Goal: Information Seeking & Learning: Learn about a topic

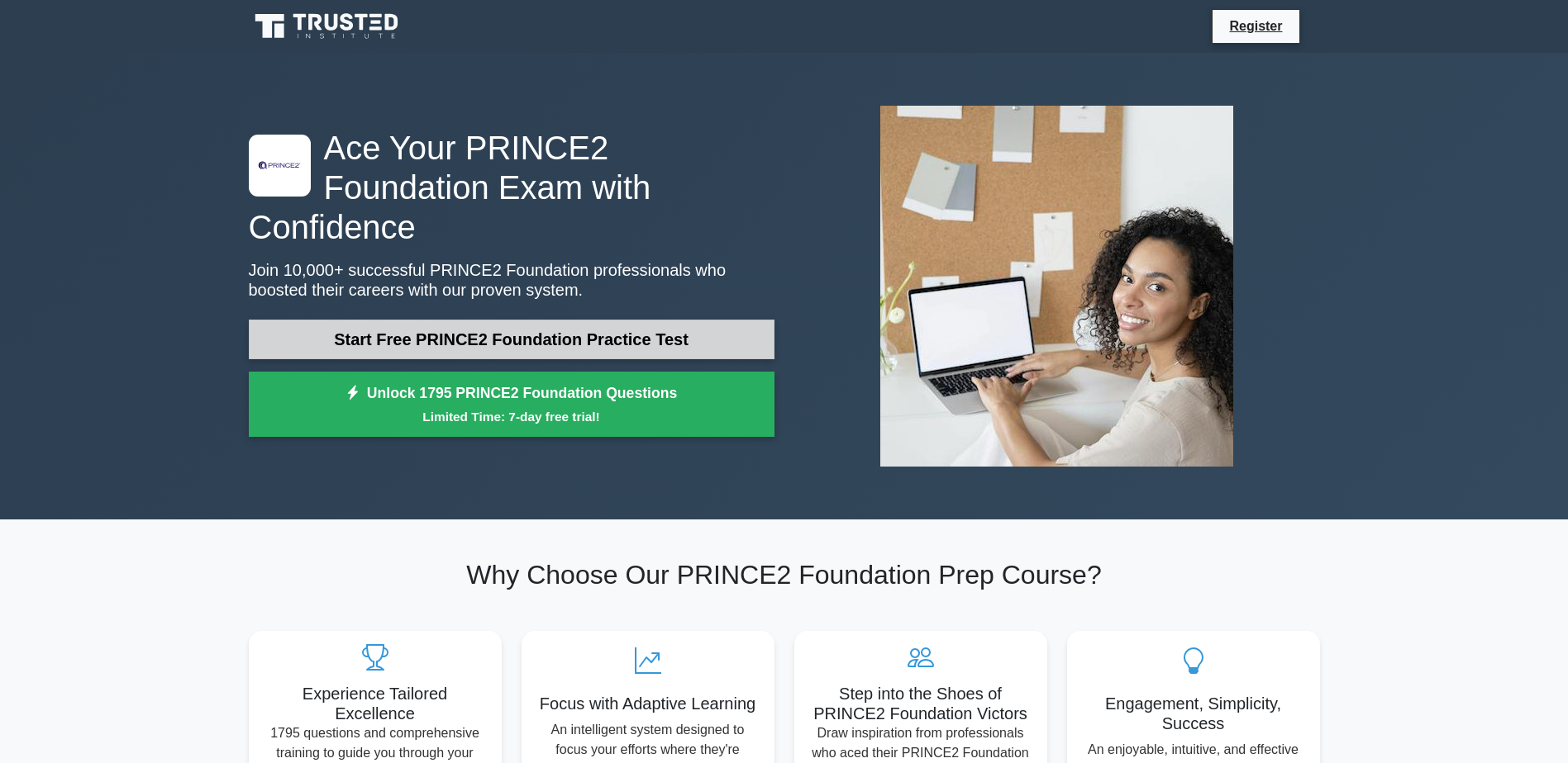
click at [414, 319] on link "Start Free PRINCE2 Foundation Practice Test" at bounding box center [511, 339] width 525 height 39
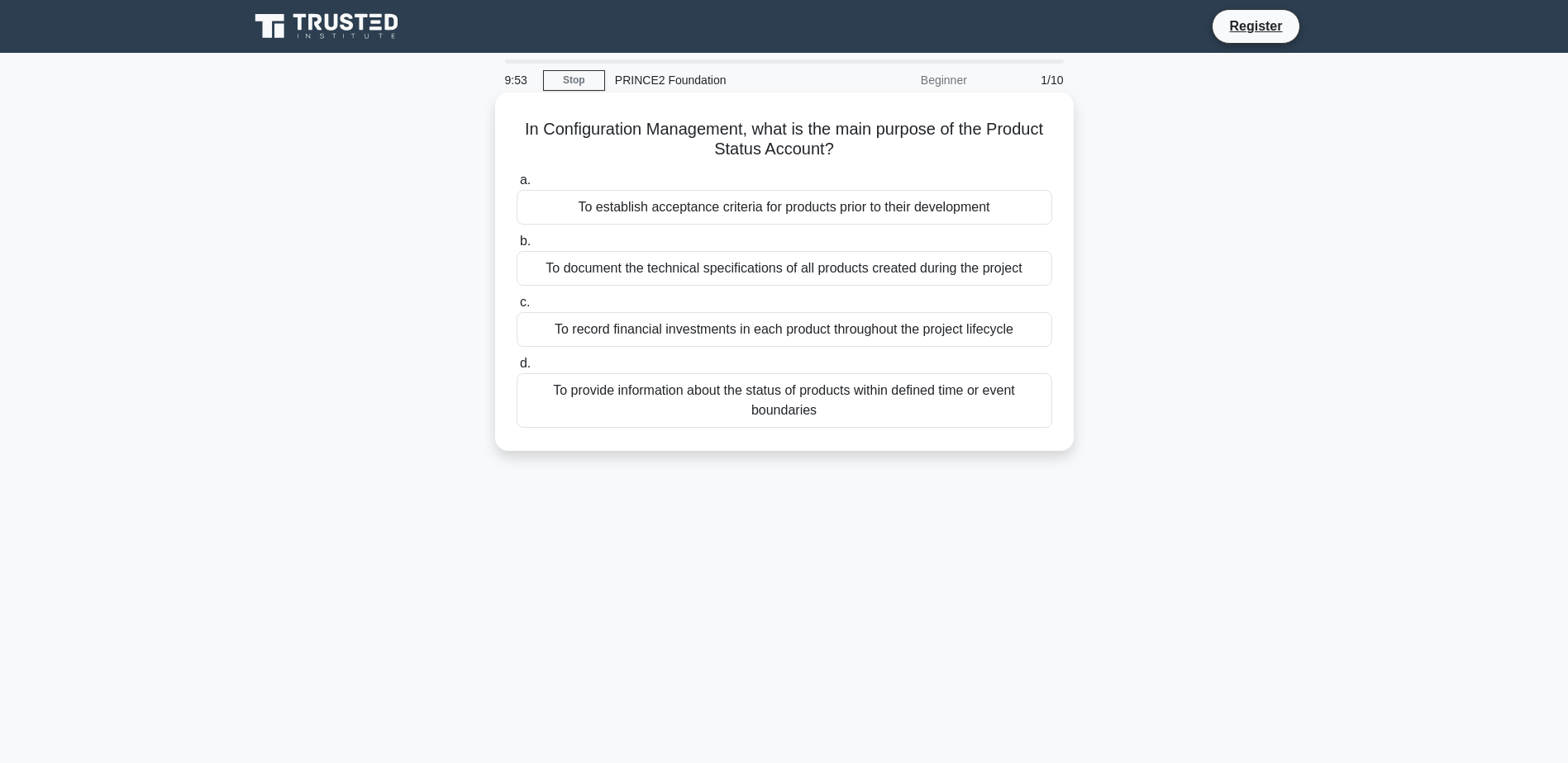
drag, startPoint x: 848, startPoint y: 151, endPoint x: 891, endPoint y: 161, distance: 44.1
click at [891, 160] on h5 "In Configuration Management, what is the main purpose of the Product Status Acc…" at bounding box center [784, 139] width 539 height 41
click at [768, 267] on div "To document the technical specifications of all products created during the pro…" at bounding box center [784, 268] width 536 height 34
click at [516, 247] on input "b. To document the technical specifications of all products created during the …" at bounding box center [516, 241] width 0 height 11
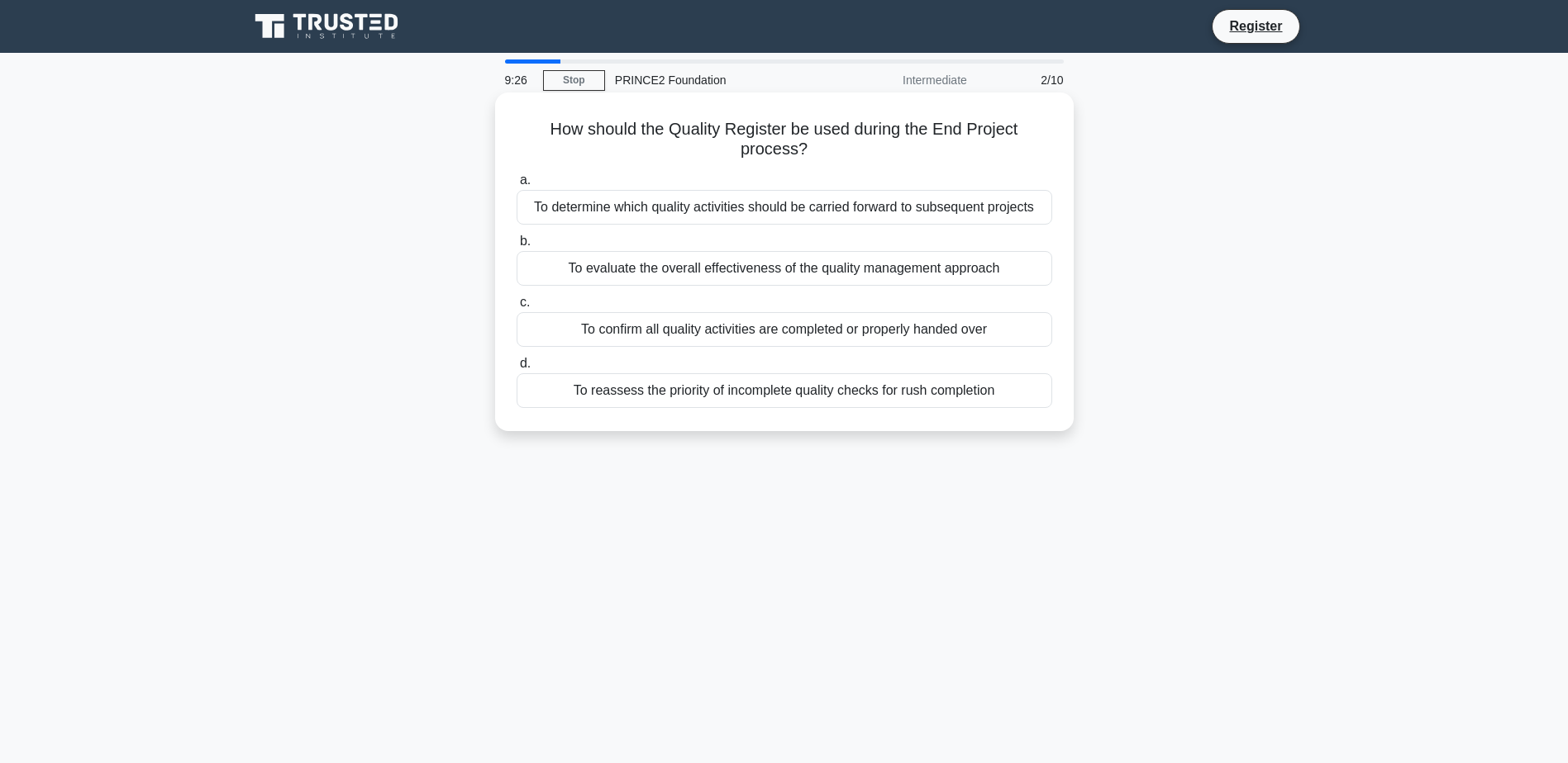
click at [826, 331] on div "To confirm all quality activities are completed or properly handed over" at bounding box center [784, 329] width 536 height 34
click at [516, 308] on input "c. To confirm all quality activities are completed or properly handed over" at bounding box center [516, 303] width 0 height 11
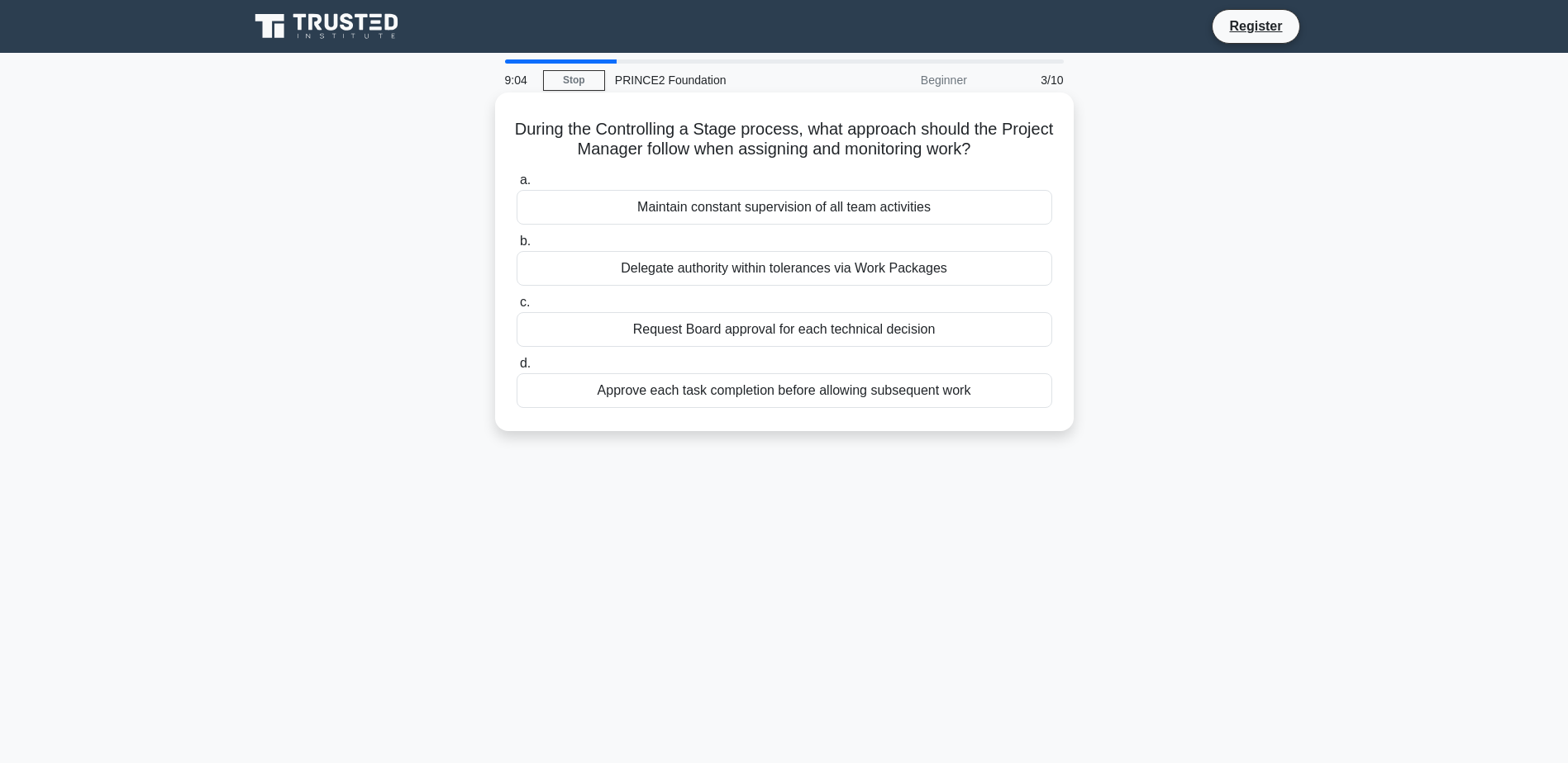
click at [770, 213] on div "Maintain constant supervision of all team activities" at bounding box center [784, 207] width 536 height 34
click at [516, 186] on input "a. Maintain constant supervision of all team activities" at bounding box center [516, 180] width 0 height 11
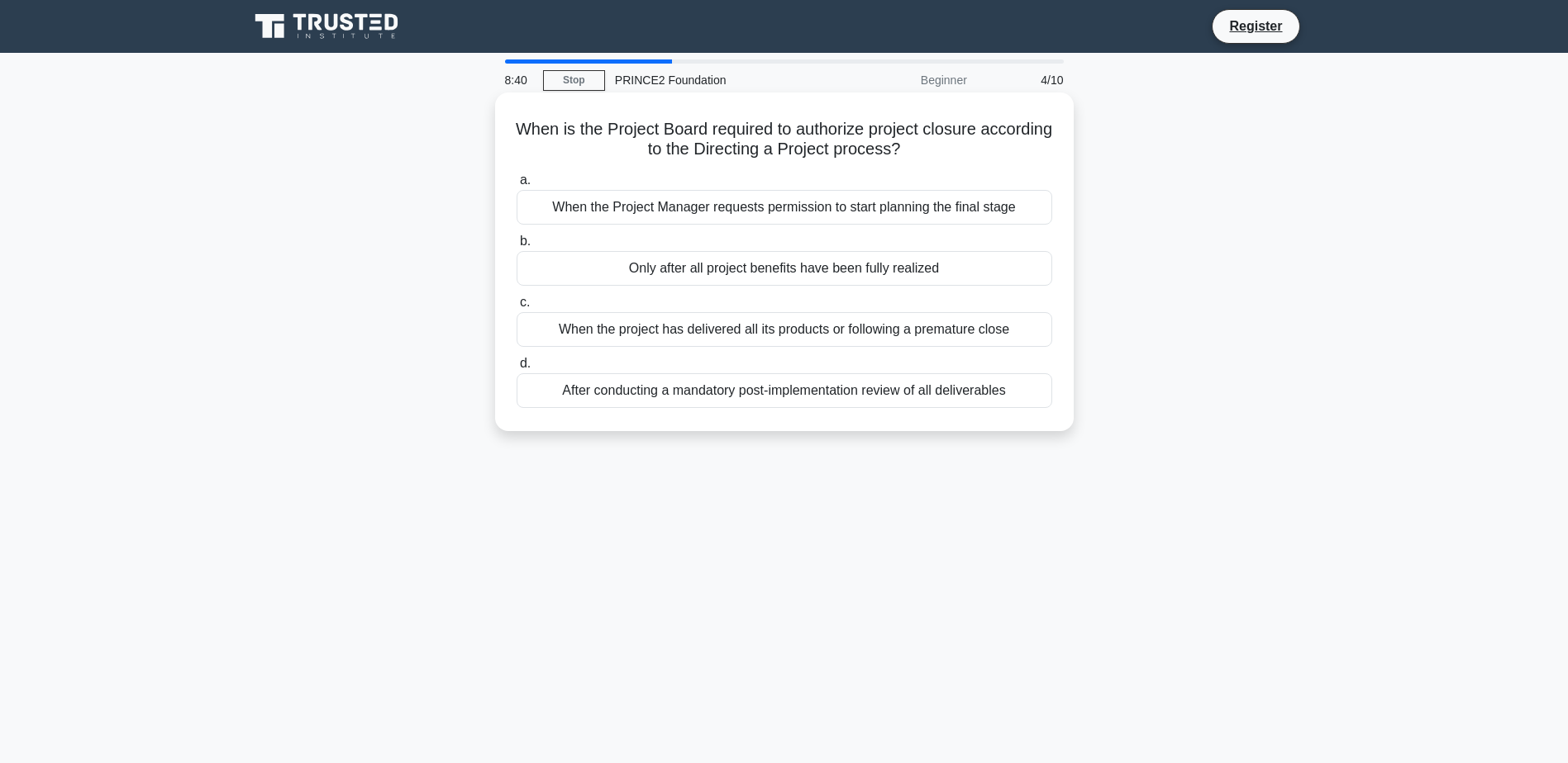
click at [805, 392] on div "After conducting a mandatory post-implementation review of all deliverables" at bounding box center [784, 390] width 536 height 34
click at [516, 369] on input "d. After conducting a mandatory post-implementation review of all deliverables" at bounding box center [516, 364] width 0 height 11
drag, startPoint x: 1016, startPoint y: 151, endPoint x: 525, endPoint y: 122, distance: 491.9
click at [525, 122] on h5 "When applying proximity analysis in stakeholder management, which statement bes…" at bounding box center [784, 139] width 539 height 41
copy h5 "When applying proximity analysis in stakeholder management, which statement bes…"
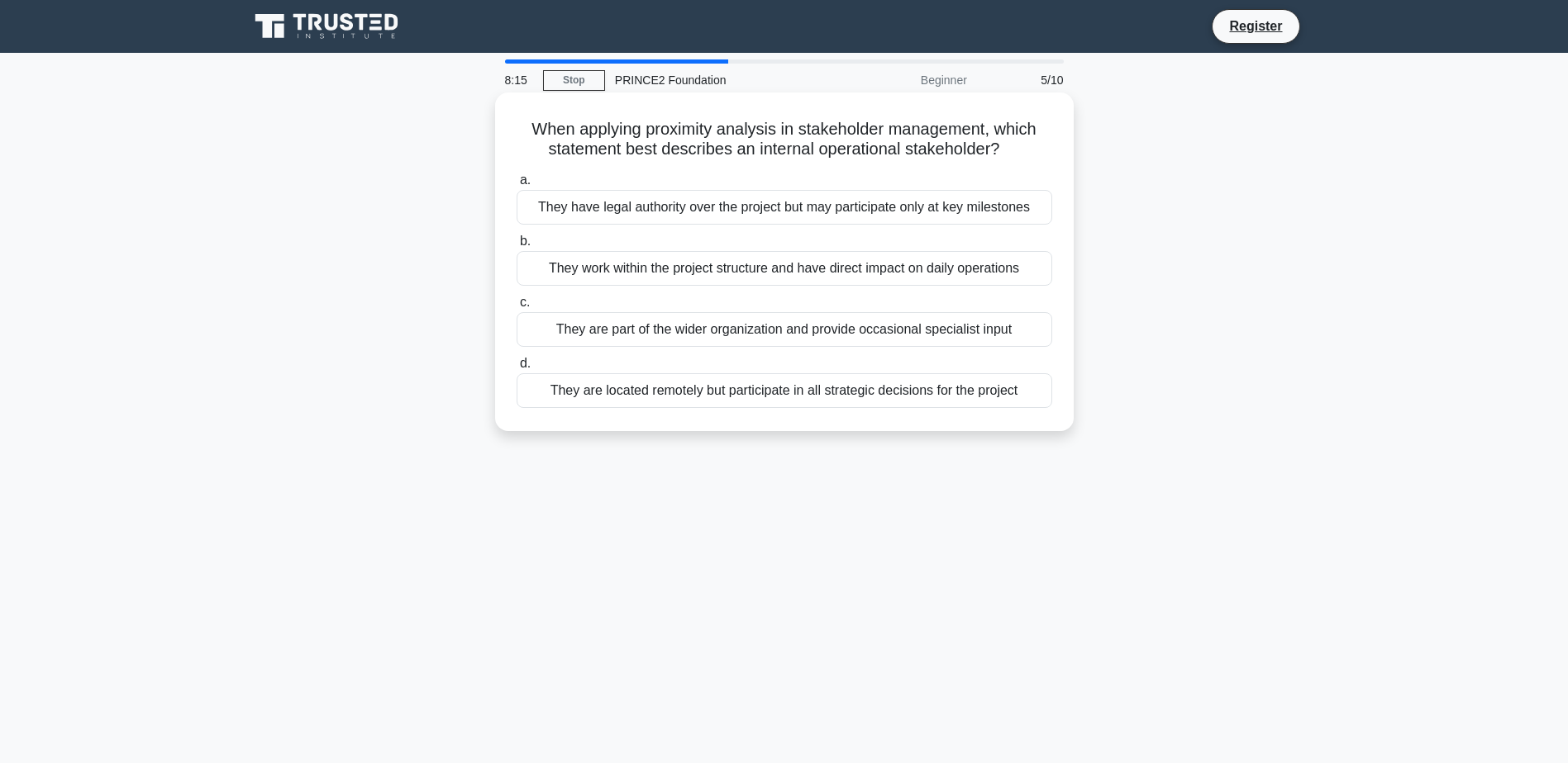
click at [793, 334] on div "They are part of the wider organization and provide occasional specialist input" at bounding box center [784, 329] width 536 height 34
click at [516, 308] on input "c. They are part of the wider organization and provide occasional specialist in…" at bounding box center [516, 303] width 0 height 11
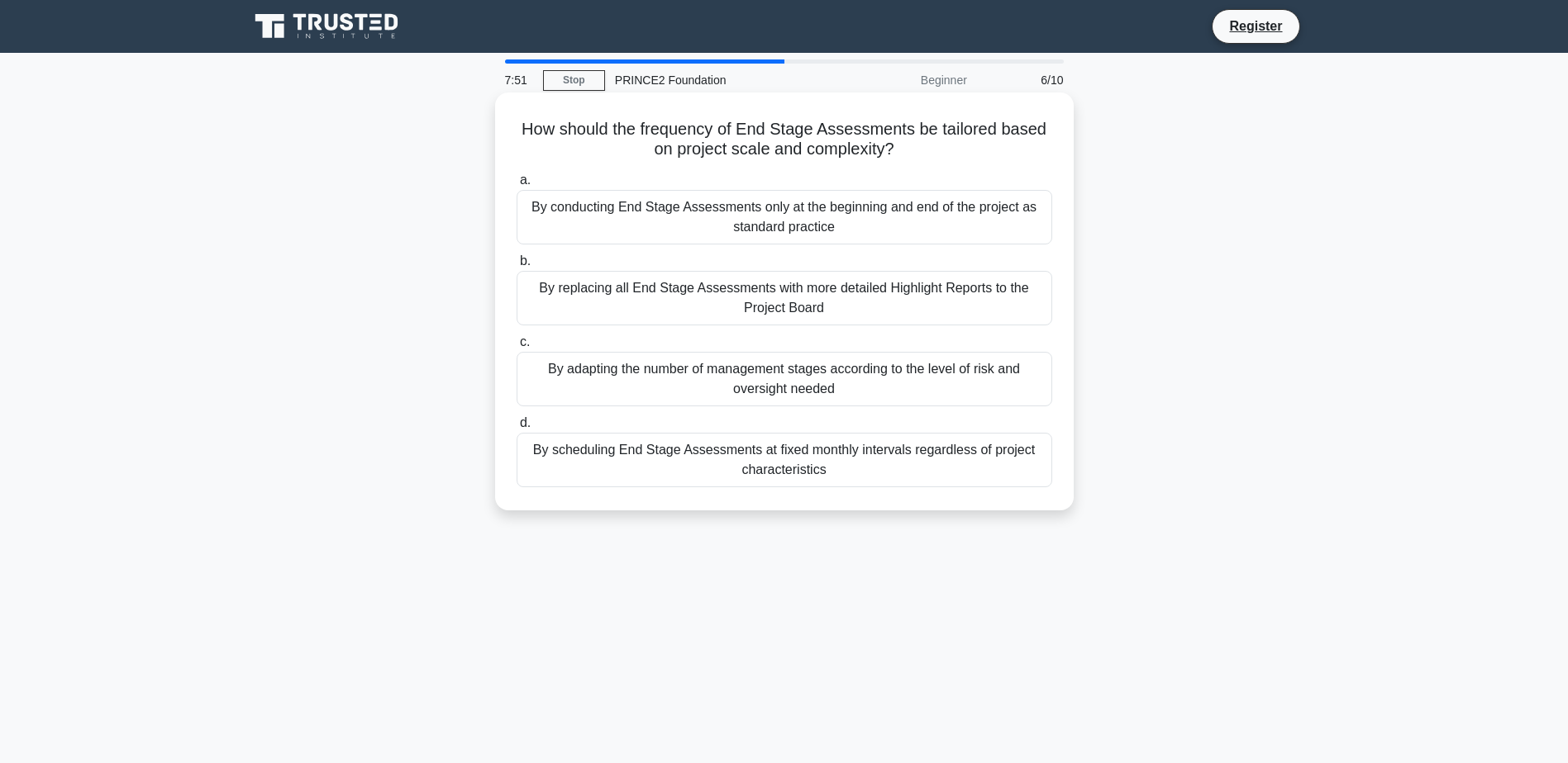
click at [884, 382] on div "By adapting the number of management stages according to the level of risk and …" at bounding box center [784, 379] width 536 height 55
click at [516, 348] on input "c. By adapting the number of management stages according to the level of risk a…" at bounding box center [516, 342] width 0 height 11
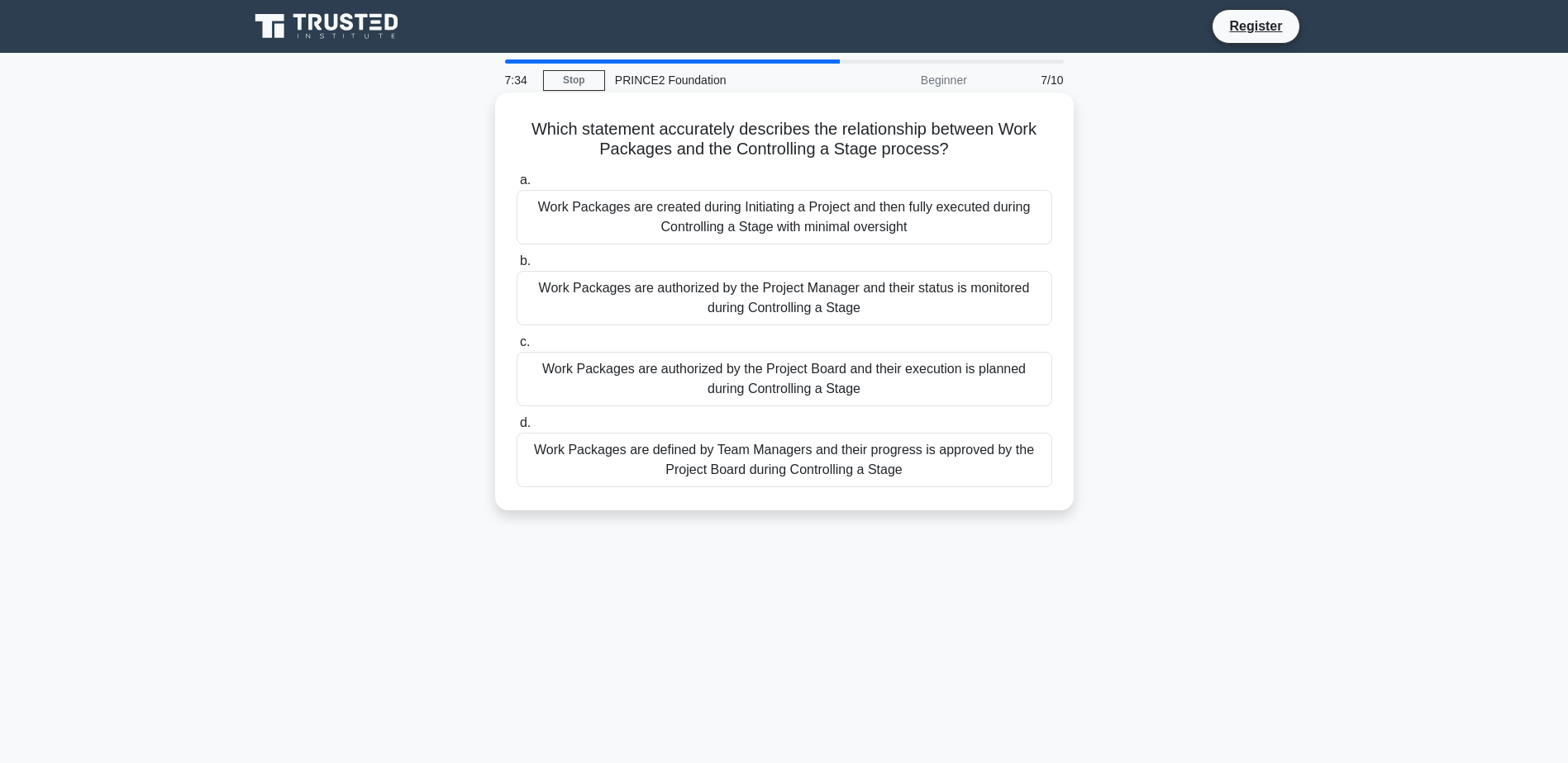
click at [799, 218] on div "Work Packages are created during Initiating a Project and then fully executed d…" at bounding box center [784, 217] width 536 height 55
click at [516, 186] on input "a. Work Packages are created during Initiating a Project and then fully execute…" at bounding box center [516, 180] width 0 height 11
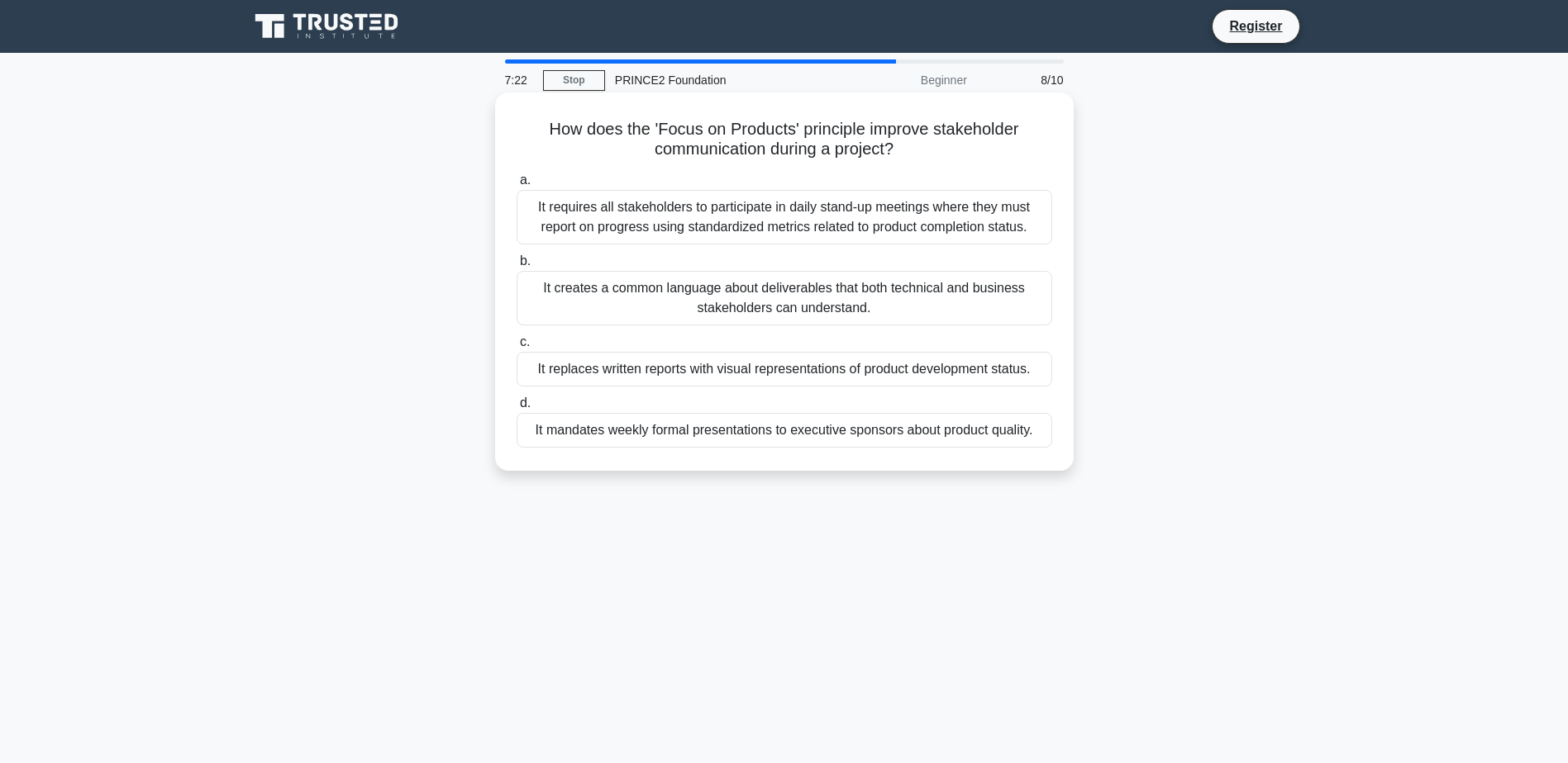
click at [643, 225] on div "It requires all stakeholders to participate in daily stand-up meetings where th…" at bounding box center [784, 217] width 536 height 55
click at [516, 186] on input "a. It requires all stakeholders to participate in daily stand-up meetings where…" at bounding box center [516, 180] width 0 height 11
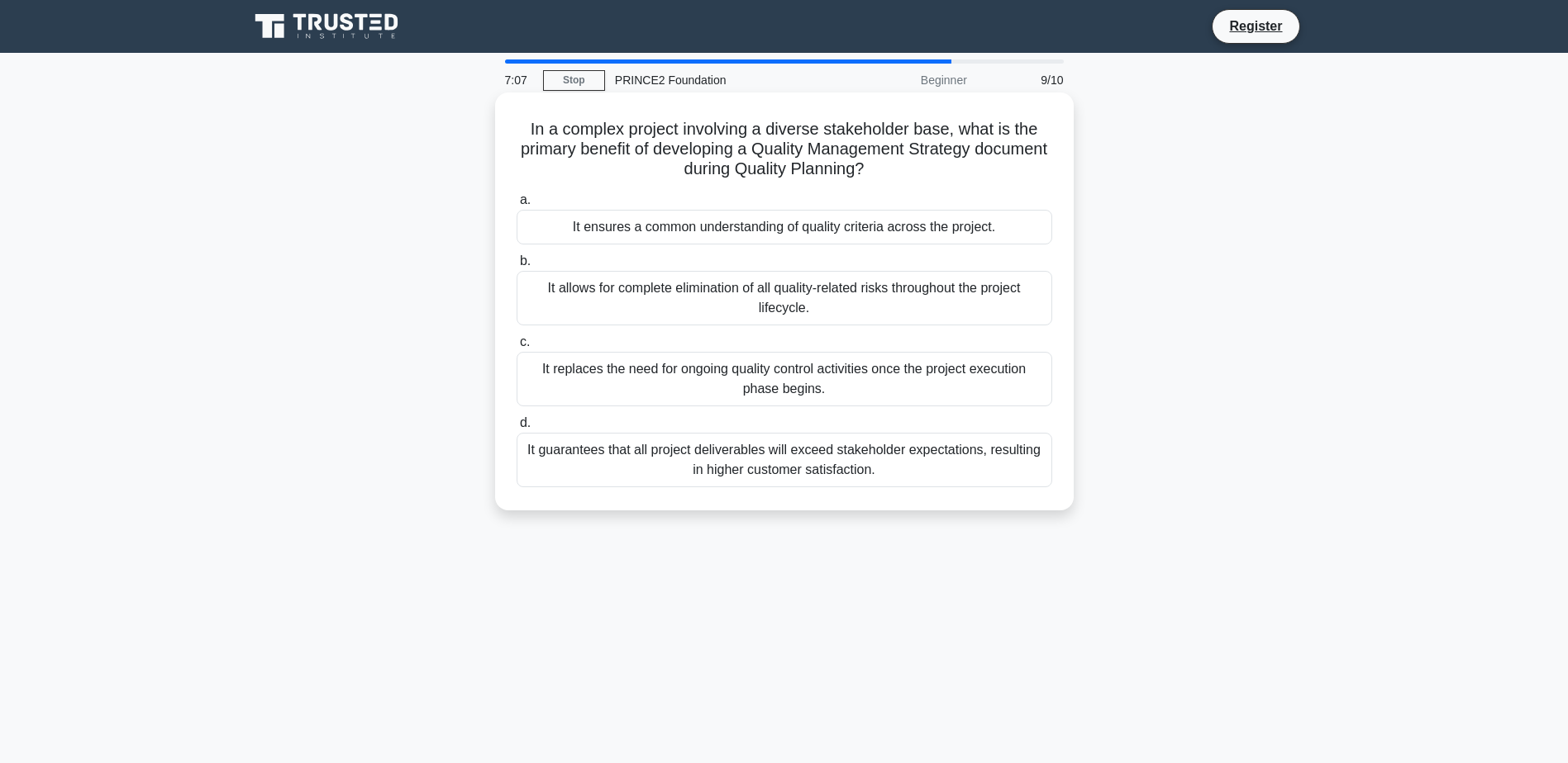
click at [760, 450] on div "It guarantees that all project deliverables will exceed stakeholder expectation…" at bounding box center [784, 460] width 536 height 55
click at [516, 429] on input "d. It guarantees that all project deliverables will exceed stakeholder expectat…" at bounding box center [516, 423] width 0 height 11
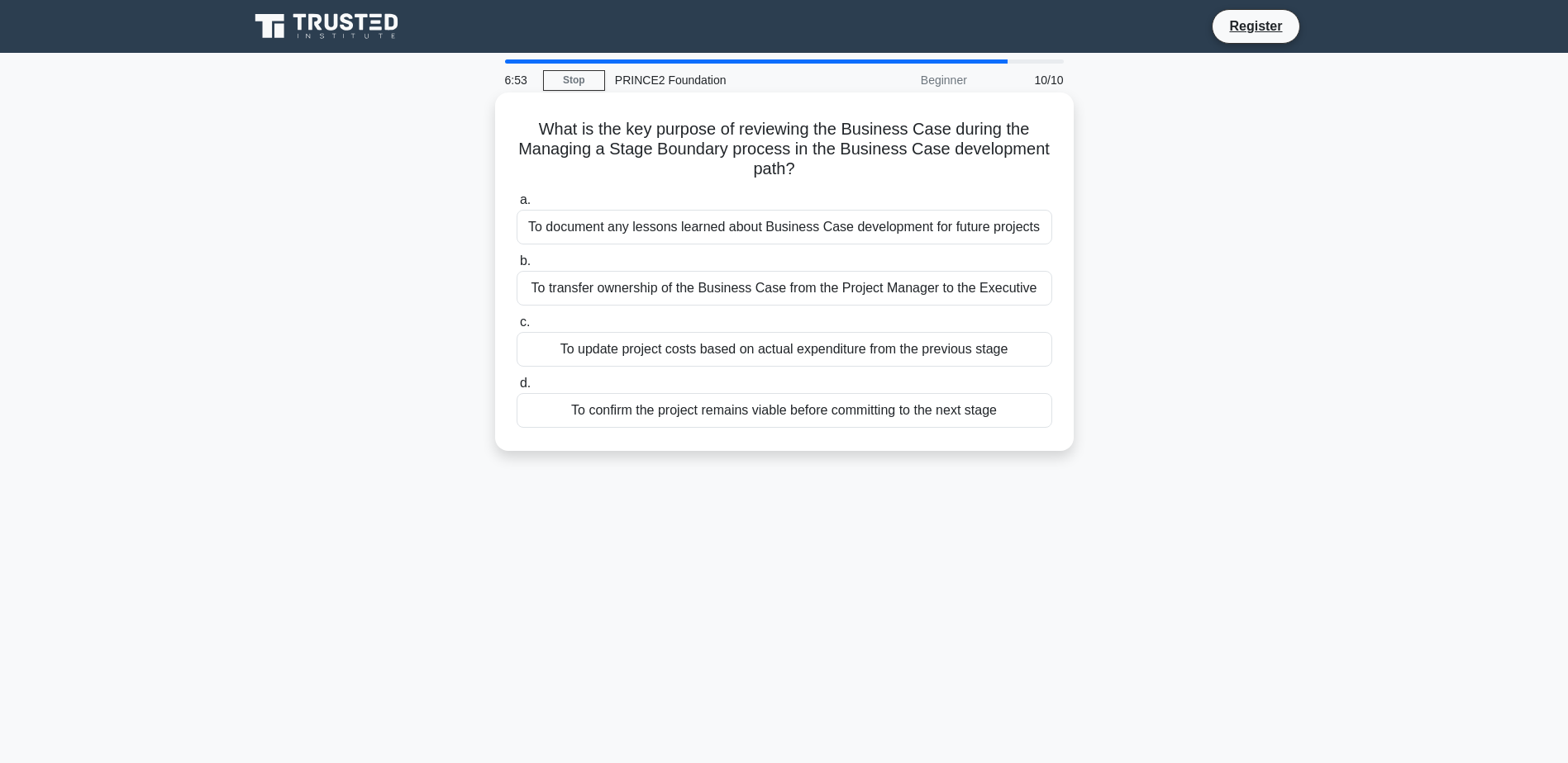
click at [787, 231] on div "To document any lessons learned about Business Case development for future proj…" at bounding box center [784, 227] width 536 height 34
click at [516, 206] on input "a. To document any lessons learned about Business Case development for future p…" at bounding box center [516, 200] width 0 height 11
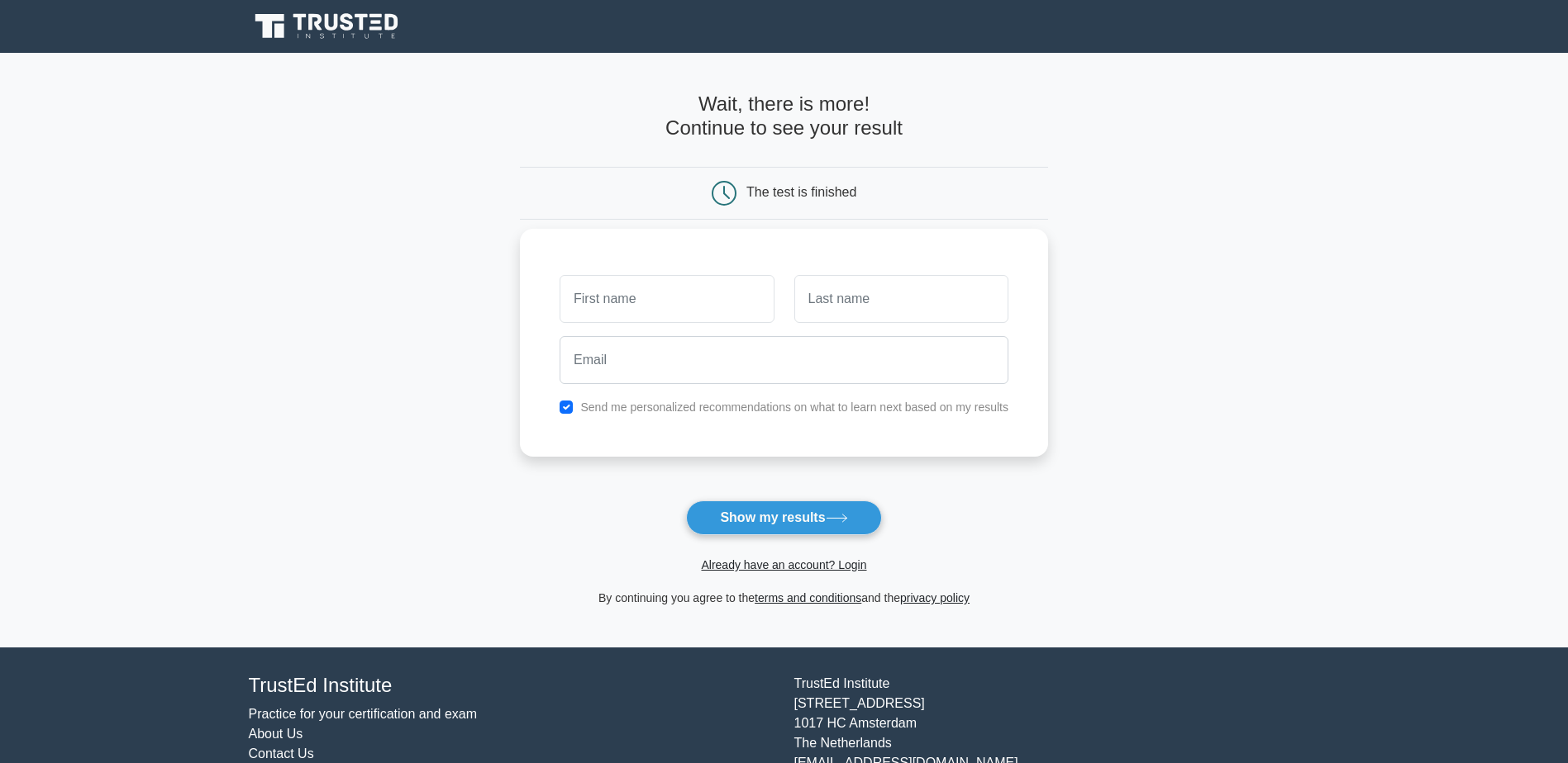
click at [662, 295] on input "text" at bounding box center [666, 298] width 214 height 48
type input "berna"
type input "budak"
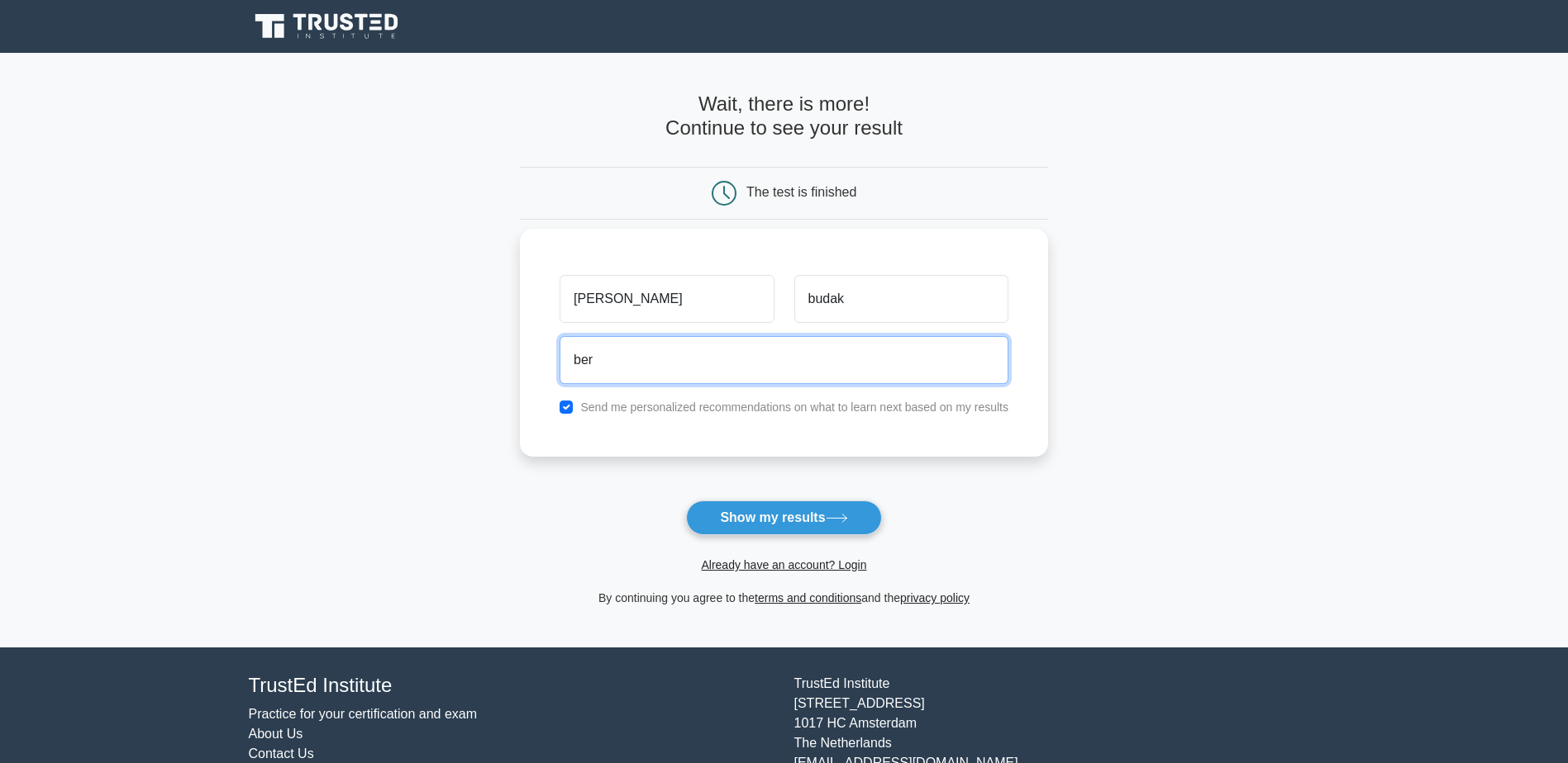
type input "bernabudak1986@googlemail.com"
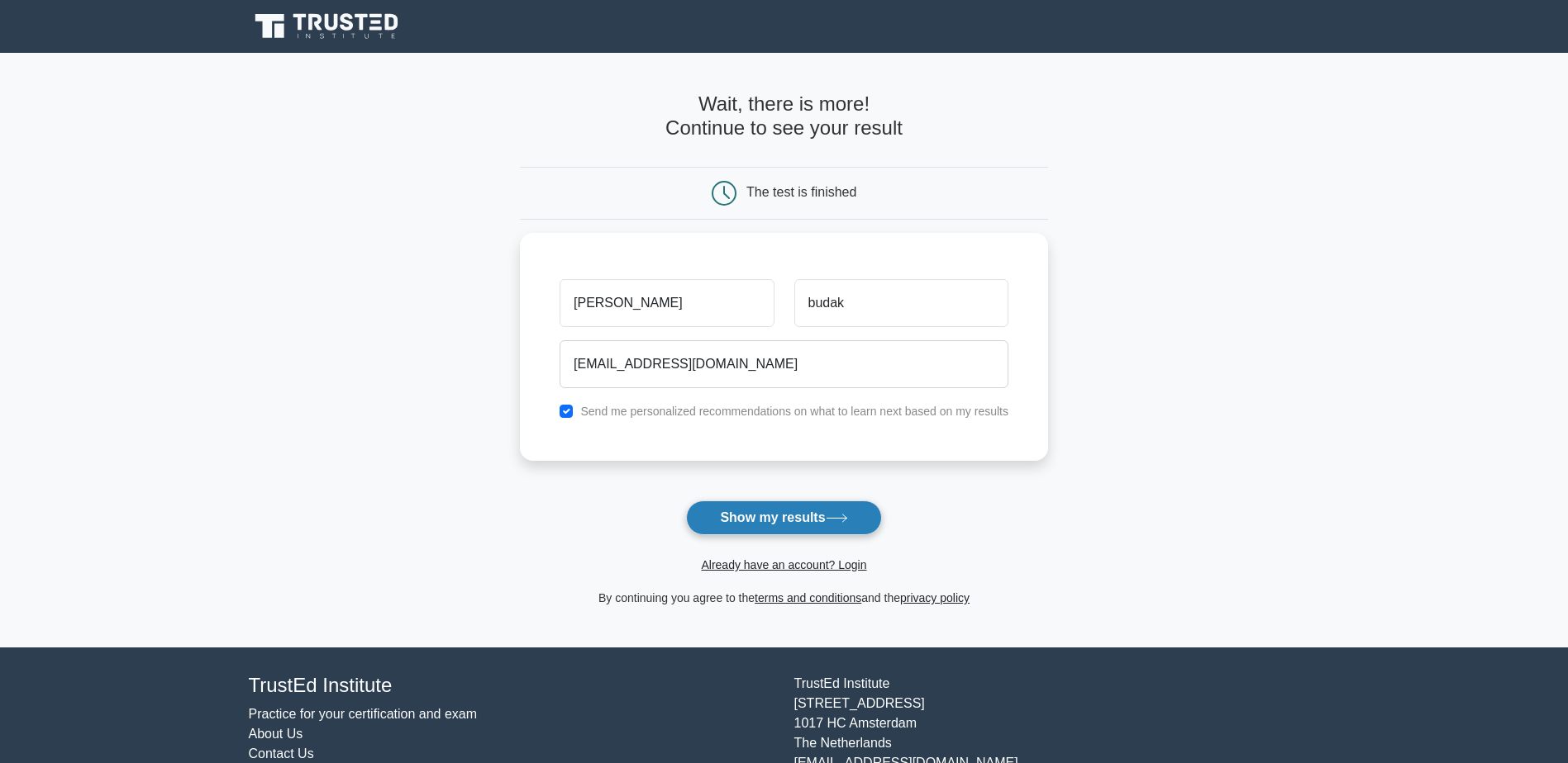
click at [791, 519] on button "Show my results" at bounding box center [784, 518] width 195 height 34
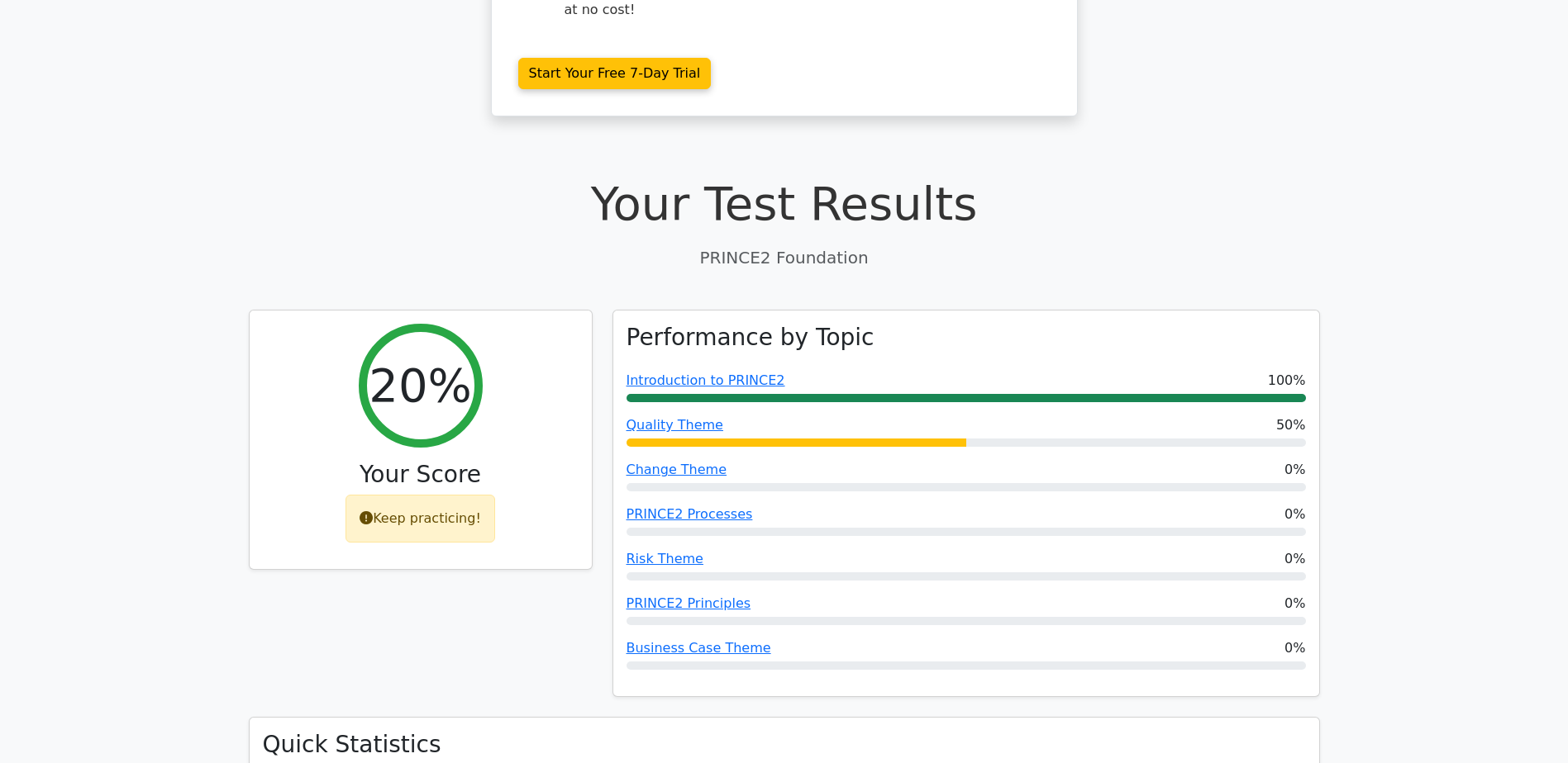
scroll to position [413, 0]
